Goal: Task Accomplishment & Management: Use online tool/utility

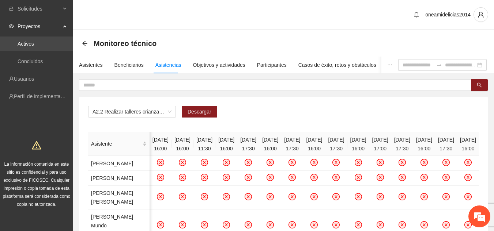
scroll to position [0, 134]
click at [34, 43] on link "Activos" at bounding box center [26, 44] width 16 height 6
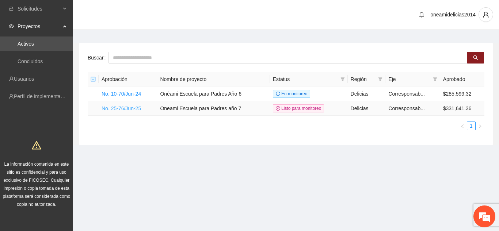
click at [123, 109] on link "No. 25-76/Jun-25" at bounding box center [121, 109] width 39 height 6
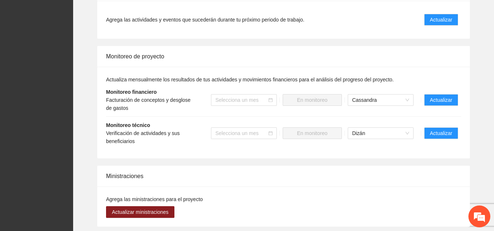
scroll to position [847, 0]
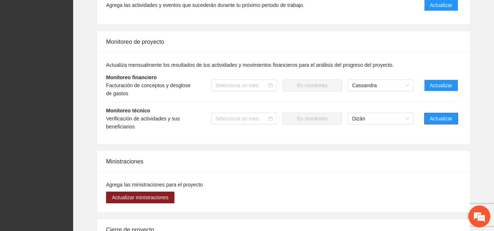
click at [442, 115] on span "Actualizar" at bounding box center [441, 119] width 22 height 8
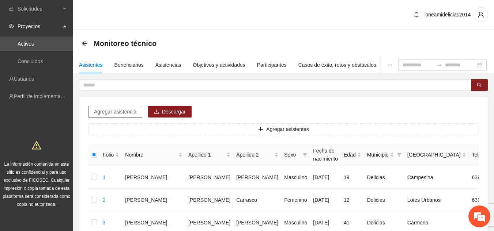
click at [132, 111] on span "Agregar asistencia" at bounding box center [115, 112] width 42 height 8
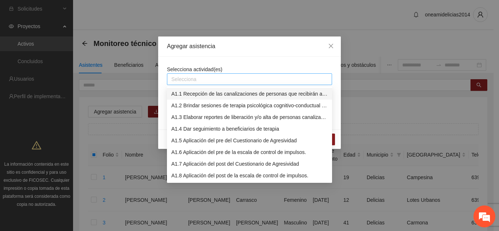
click at [220, 77] on div at bounding box center [250, 79] width 162 height 9
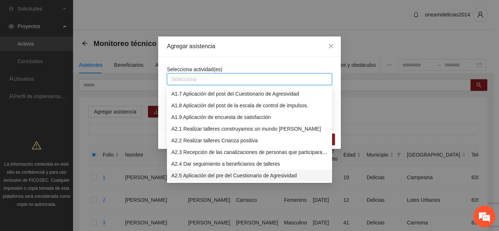
scroll to position [82, 0]
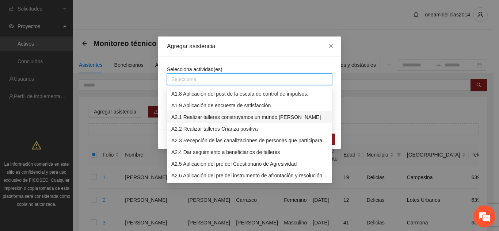
click at [230, 117] on div "A2.1 Realizar talleres construyamos un mundo de paz" at bounding box center [249, 117] width 156 height 8
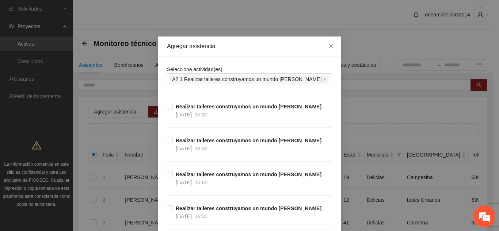
click at [252, 56] on div "Agregar asistencia" at bounding box center [249, 47] width 183 height 20
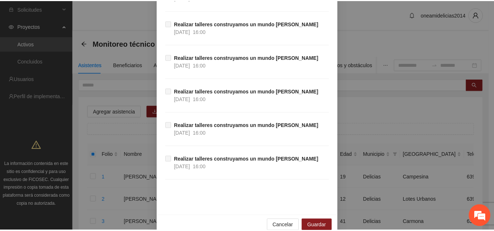
scroll to position [334, 0]
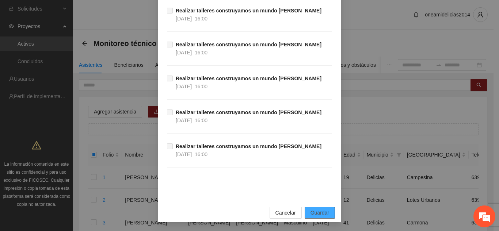
click at [320, 208] on button "Guardar" at bounding box center [320, 213] width 30 height 12
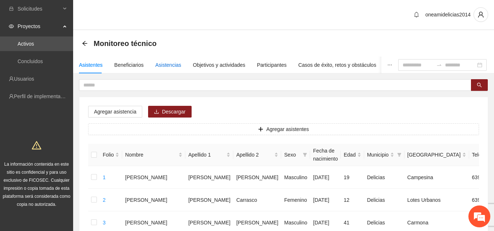
click at [171, 65] on div "Asistencias" at bounding box center [168, 65] width 26 height 8
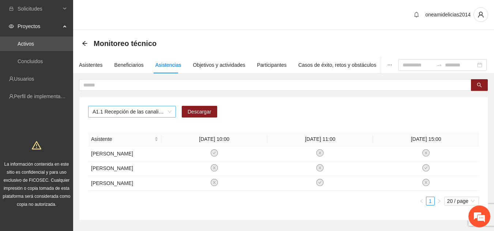
click at [168, 109] on span "A1.1 Recepción de las canalizaciones de personas que recibirán atención." at bounding box center [131, 111] width 79 height 11
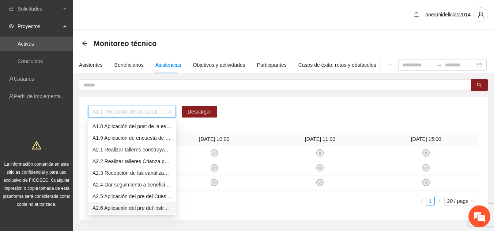
scroll to position [94, 0]
click at [124, 137] on div "A2.1 Realizar talleres construyamos un mundo de paz" at bounding box center [131, 138] width 79 height 8
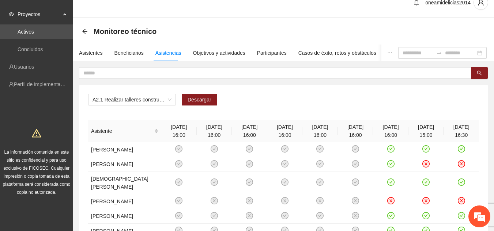
scroll to position [0, 0]
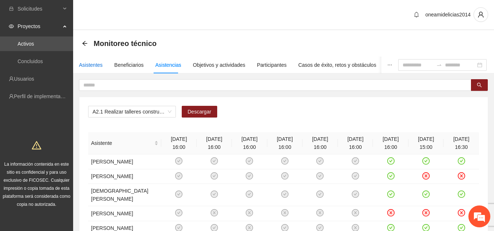
click at [89, 65] on div "Asistentes" at bounding box center [91, 65] width 24 height 8
